Goal: Transaction & Acquisition: Download file/media

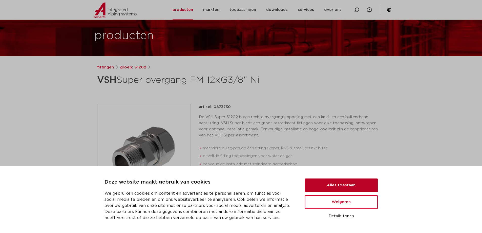
click at [340, 185] on button "Alles toestaan" at bounding box center [341, 185] width 73 height 14
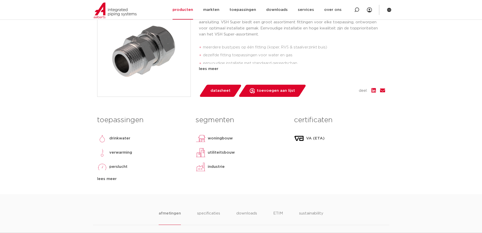
scroll to position [127, 0]
click at [126, 139] on p "drinkwater" at bounding box center [119, 138] width 21 height 6
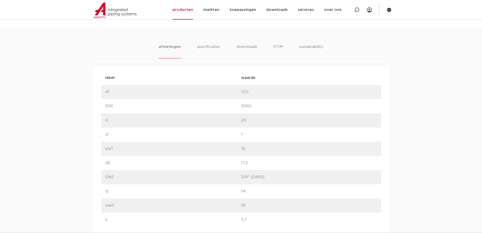
scroll to position [304, 0]
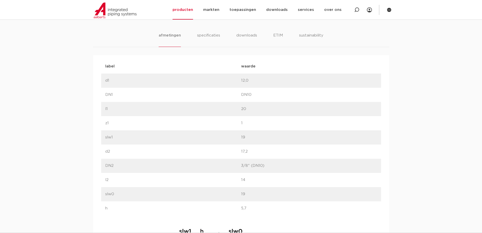
drag, startPoint x: 294, startPoint y: 137, endPoint x: 294, endPoint y: 140, distance: 2.8
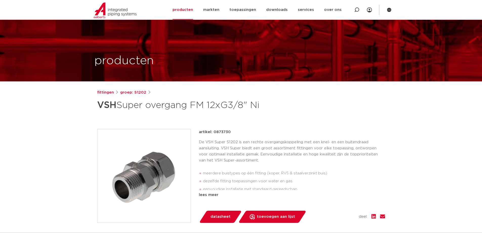
scroll to position [0, 0]
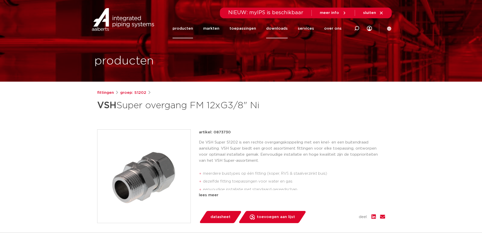
click at [273, 28] on link "downloads" at bounding box center [277, 28] width 22 height 19
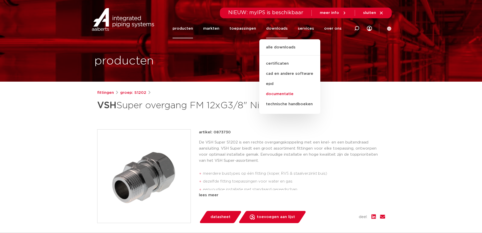
click at [281, 93] on link "documentatie" at bounding box center [289, 94] width 61 height 10
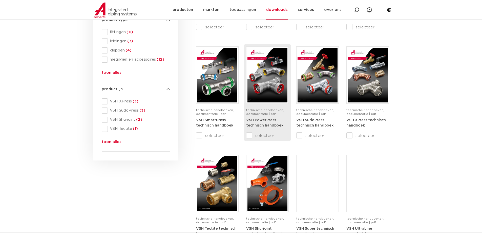
scroll to position [202, 0]
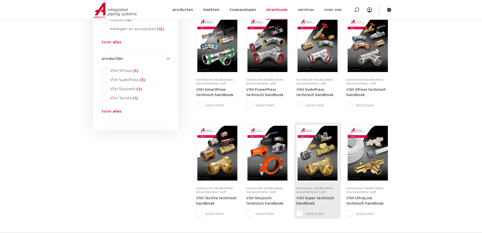
click at [313, 162] on img at bounding box center [318, 153] width 40 height 55
